Goal: Information Seeking & Learning: Understand process/instructions

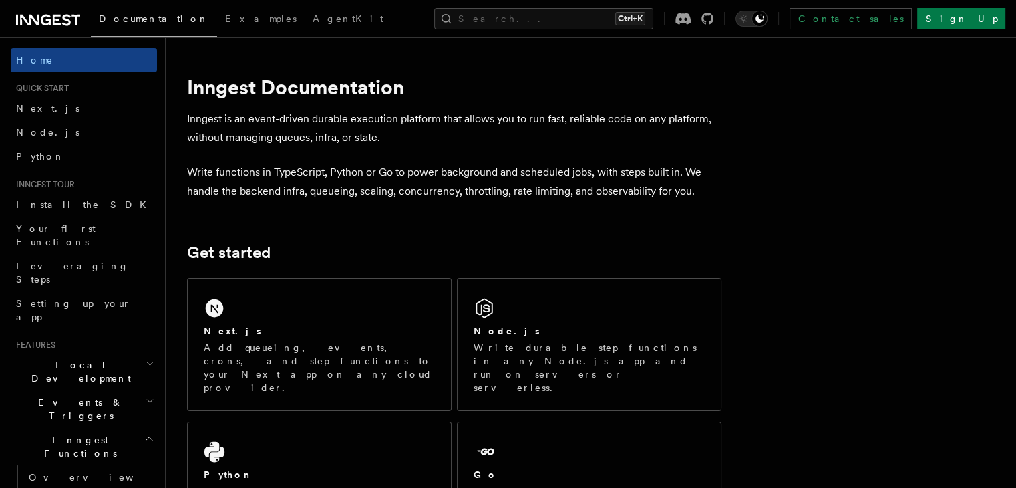
click at [315, 328] on div "Next.js" at bounding box center [319, 331] width 231 height 14
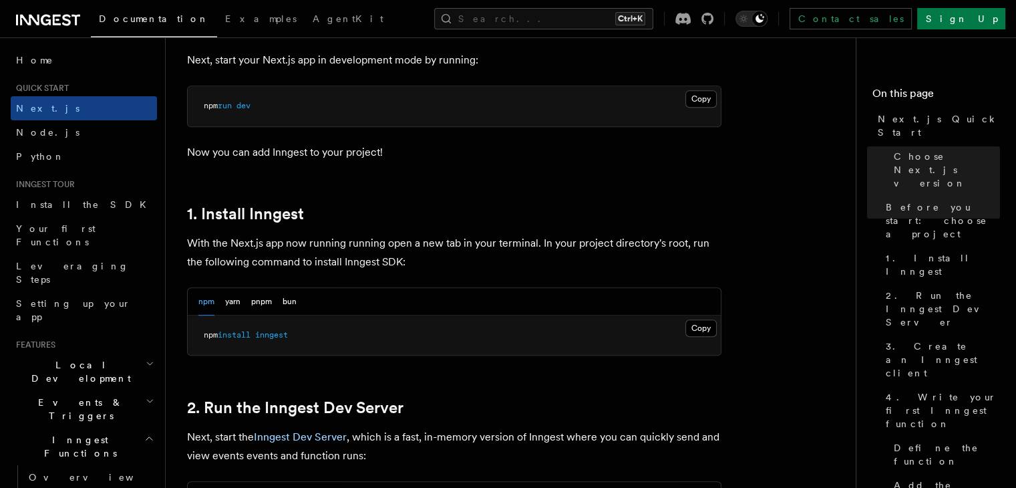
scroll to position [668, 0]
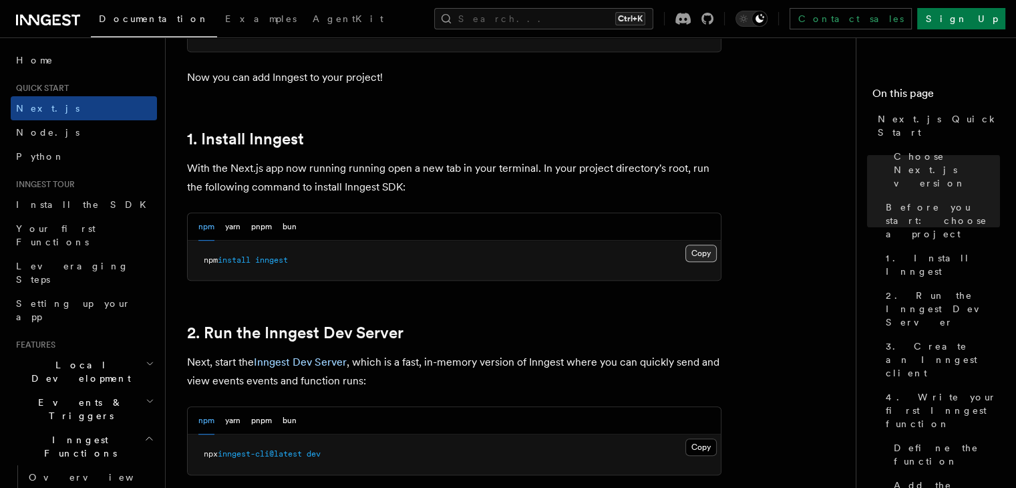
click at [694, 253] on button "Copy Copied" at bounding box center [701, 253] width 31 height 17
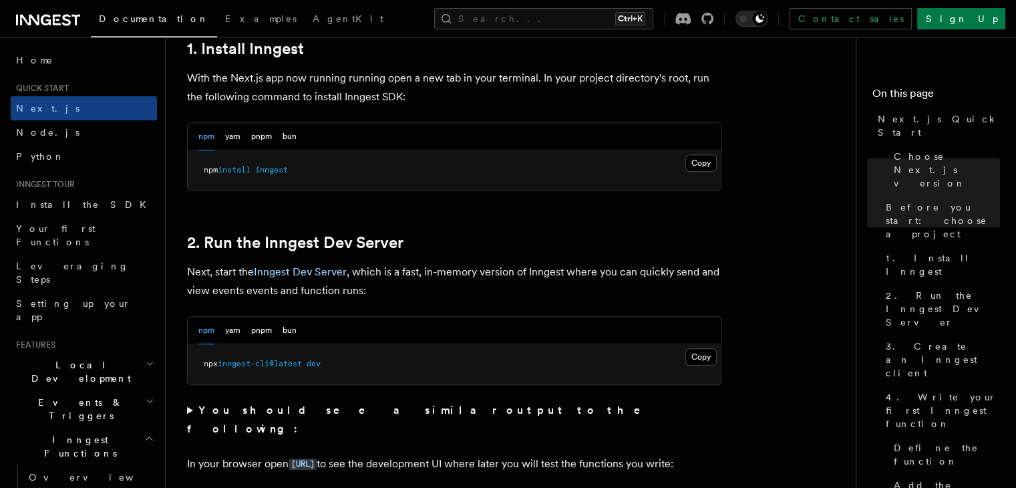
scroll to position [802, 0]
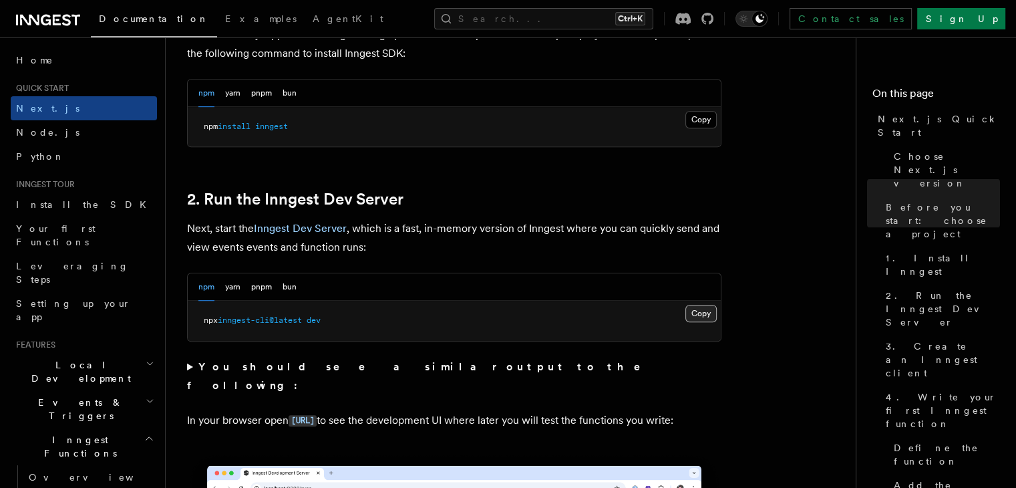
click at [693, 313] on button "Copy Copied" at bounding box center [701, 313] width 31 height 17
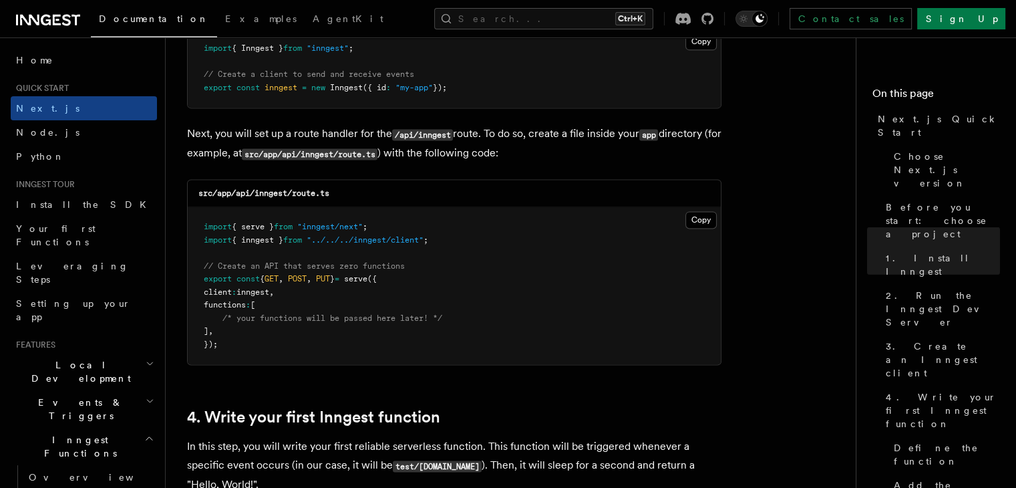
scroll to position [1604, 0]
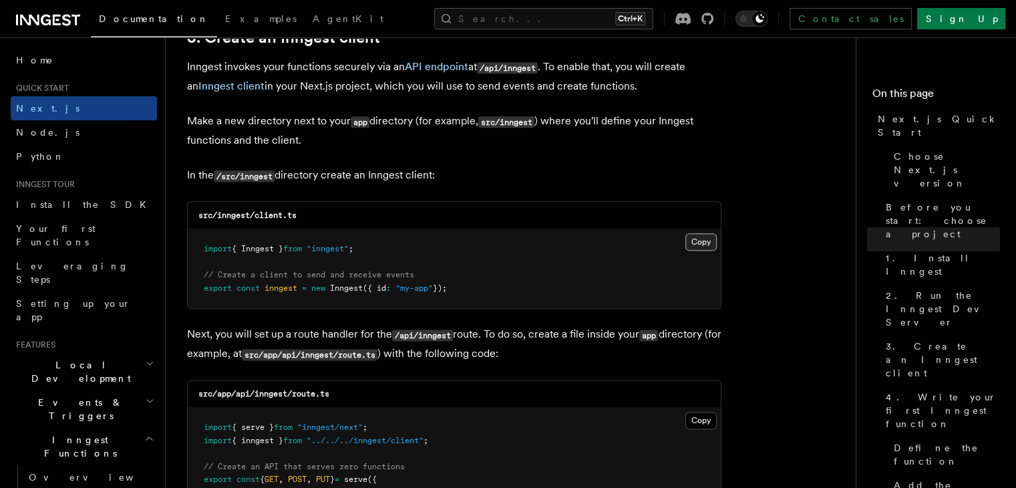
click at [702, 249] on button "Copy Copied" at bounding box center [701, 241] width 31 height 17
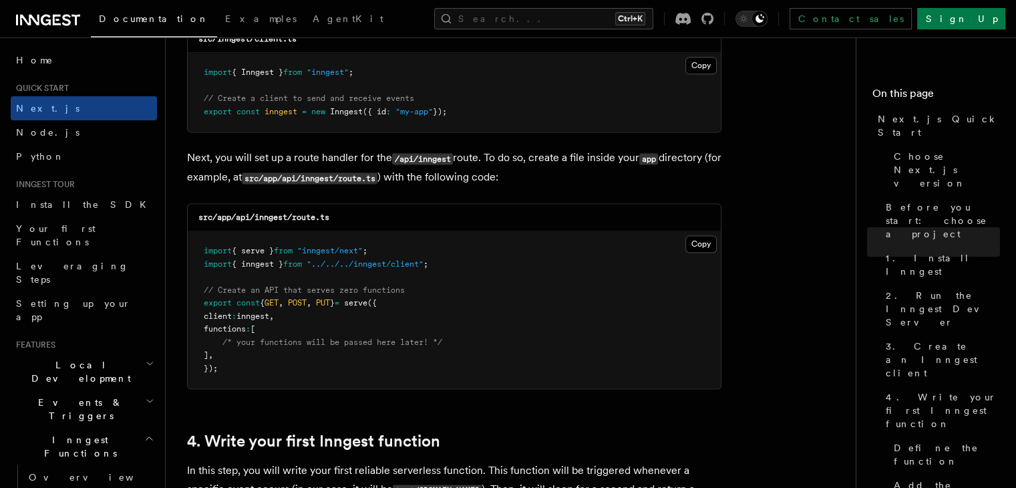
scroll to position [1804, 0]
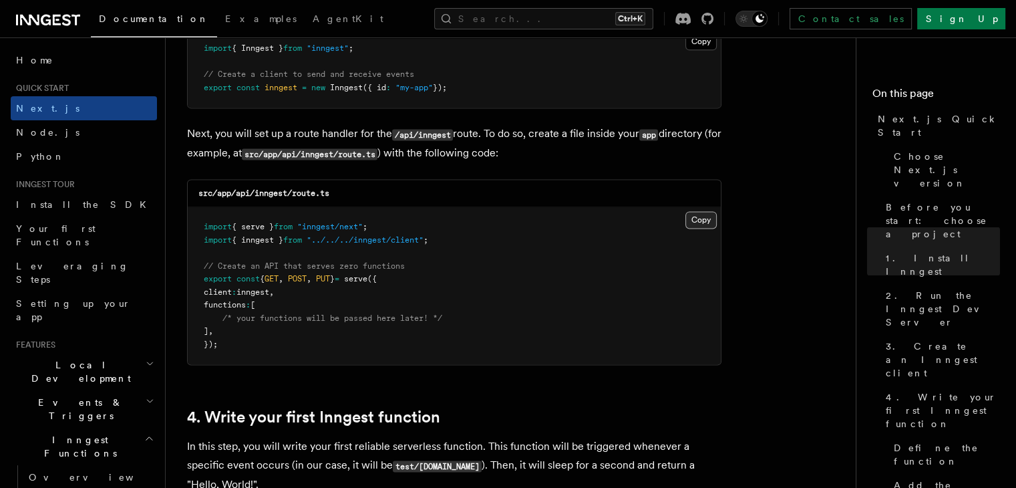
click at [716, 222] on button "Copy Copied" at bounding box center [701, 219] width 31 height 17
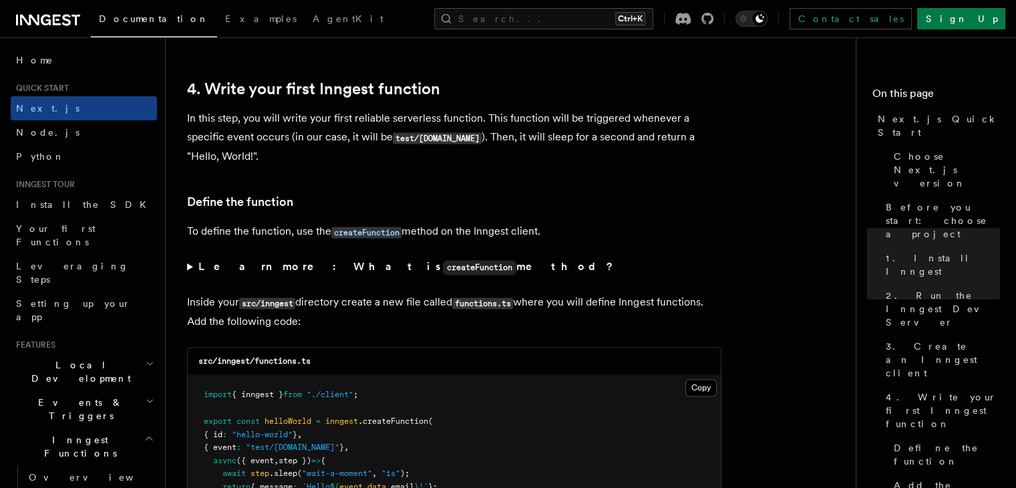
scroll to position [2205, 0]
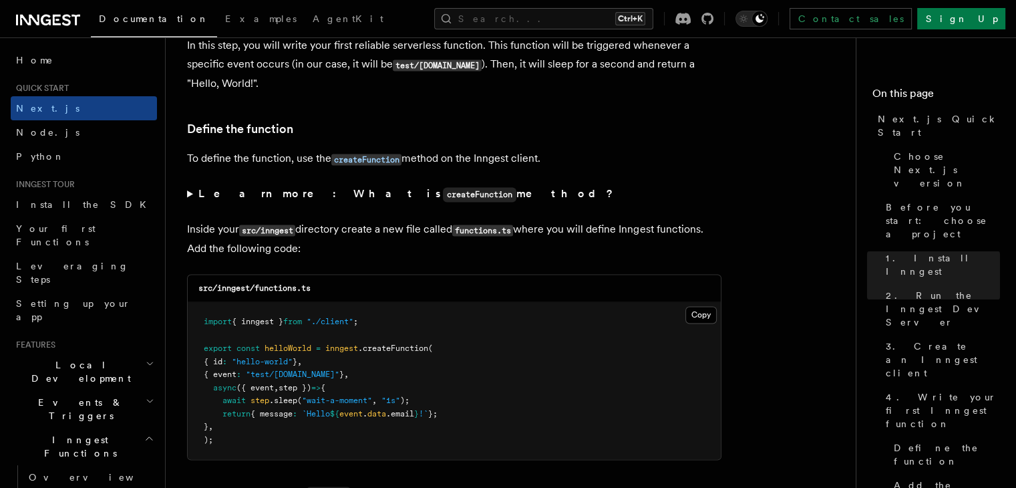
click at [702, 319] on button "Copy Copied" at bounding box center [701, 314] width 31 height 17
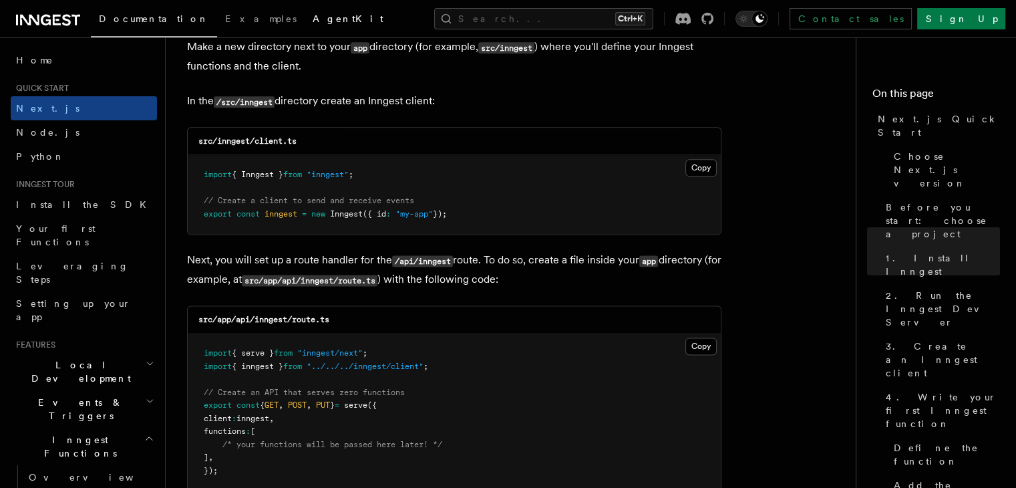
scroll to position [1670, 0]
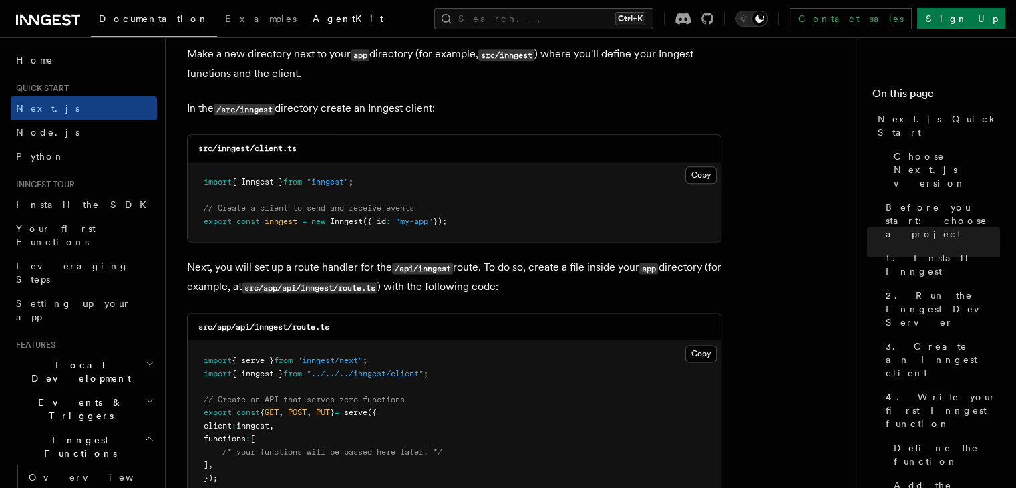
click at [313, 17] on span "AgentKit" at bounding box center [348, 18] width 71 height 11
